Goal: Information Seeking & Learning: Learn about a topic

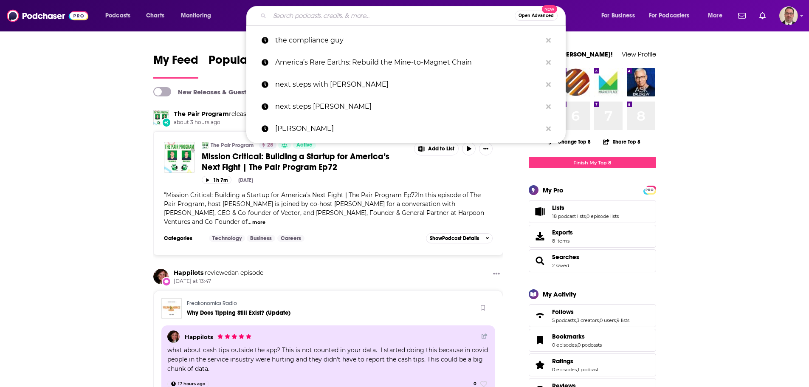
click at [311, 20] on input "Search podcasts, credits, & more..." at bounding box center [392, 16] width 245 height 14
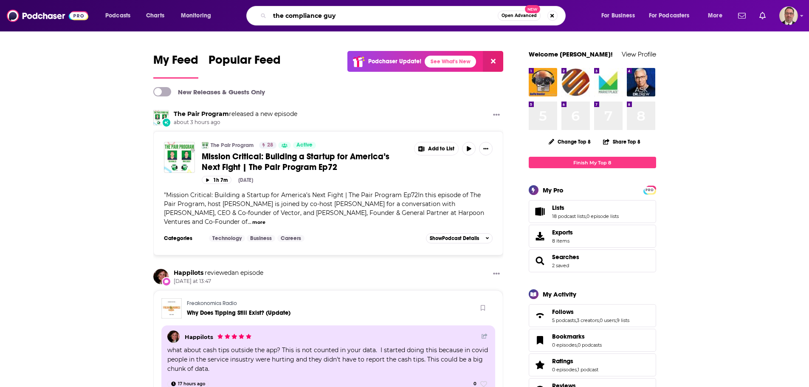
type input "the compliance guy"
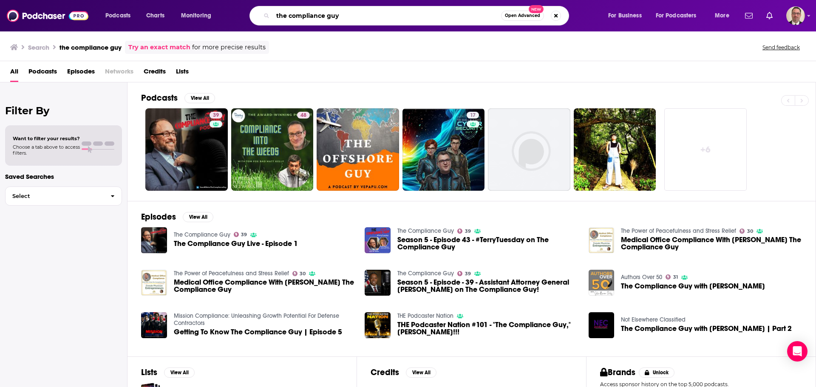
click at [356, 18] on input "the compliance guy" at bounding box center [387, 16] width 228 height 14
click at [363, 16] on input "the compliance guy" at bounding box center [387, 16] width 228 height 14
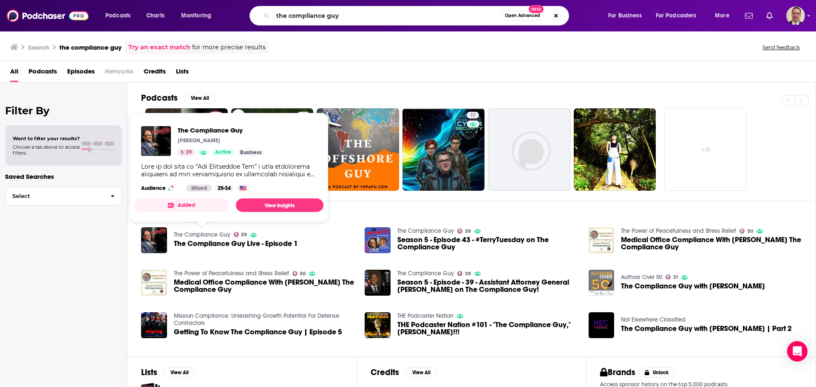
click at [211, 235] on link "The Compliance Guy" at bounding box center [202, 234] width 57 height 7
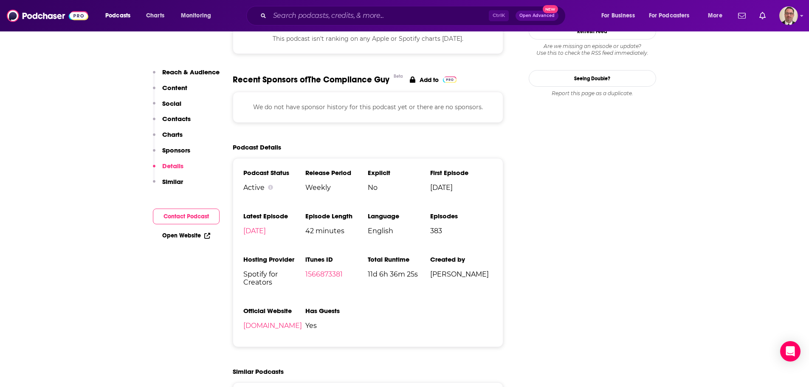
scroll to position [850, 0]
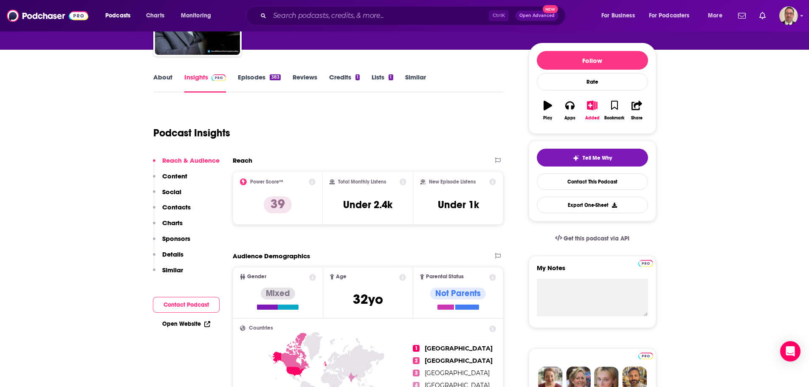
scroll to position [0, 0]
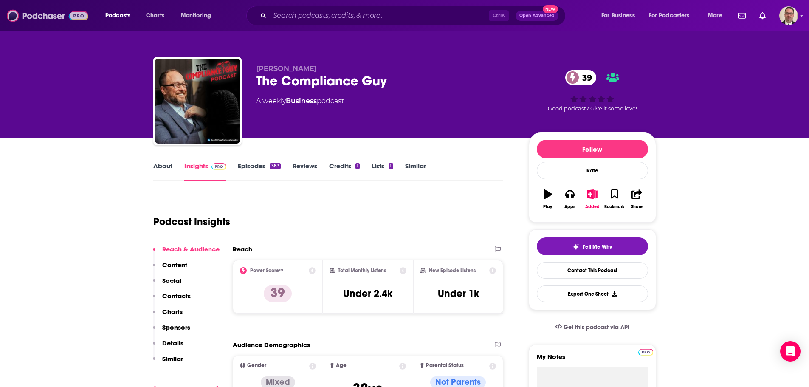
click at [33, 14] on img at bounding box center [48, 16] width 82 height 16
